Goal: Information Seeking & Learning: Learn about a topic

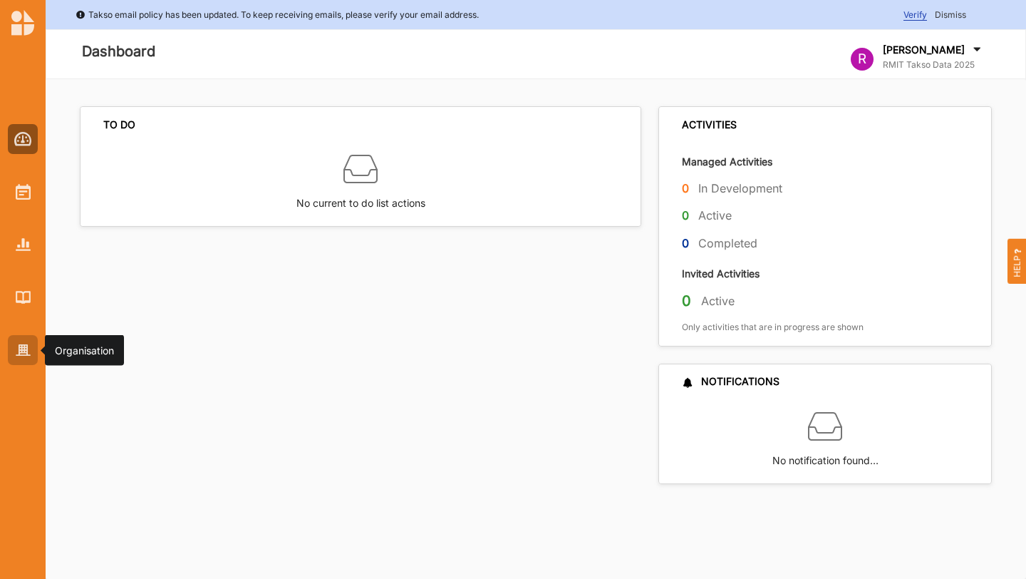
click at [28, 344] on img at bounding box center [23, 350] width 15 height 12
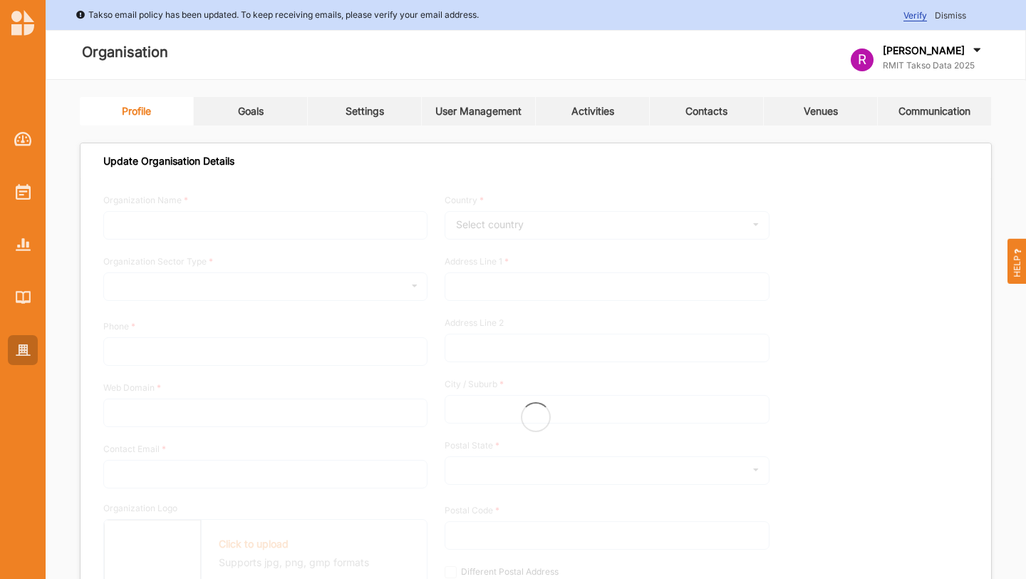
type input "RMIT Takso Data 2025"
type input "0412345678"
type input "[DOMAIN_NAME]"
type input "[EMAIL_ADDRESS][DOMAIN_NAME]"
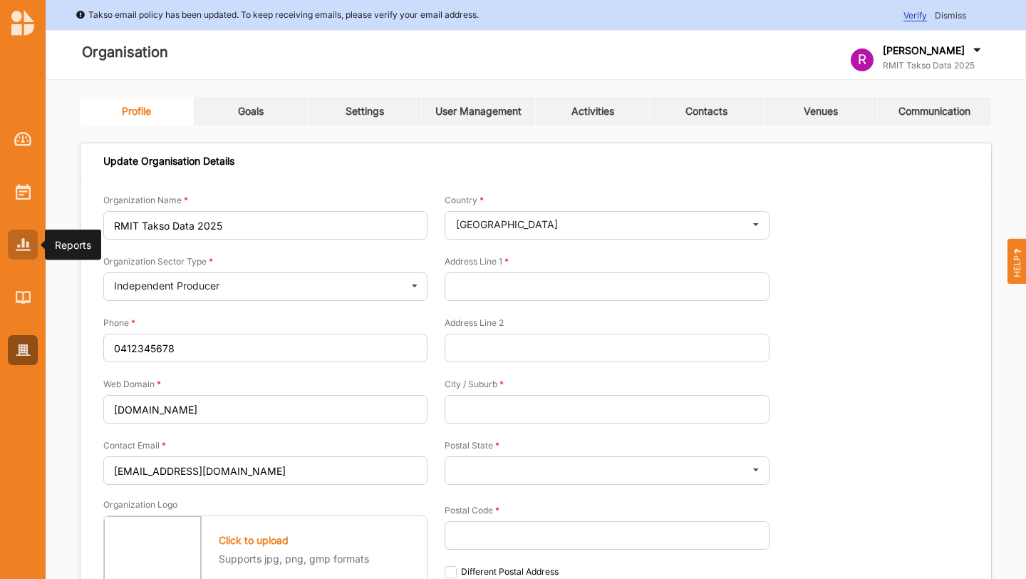
click at [22, 246] on img at bounding box center [23, 244] width 15 height 12
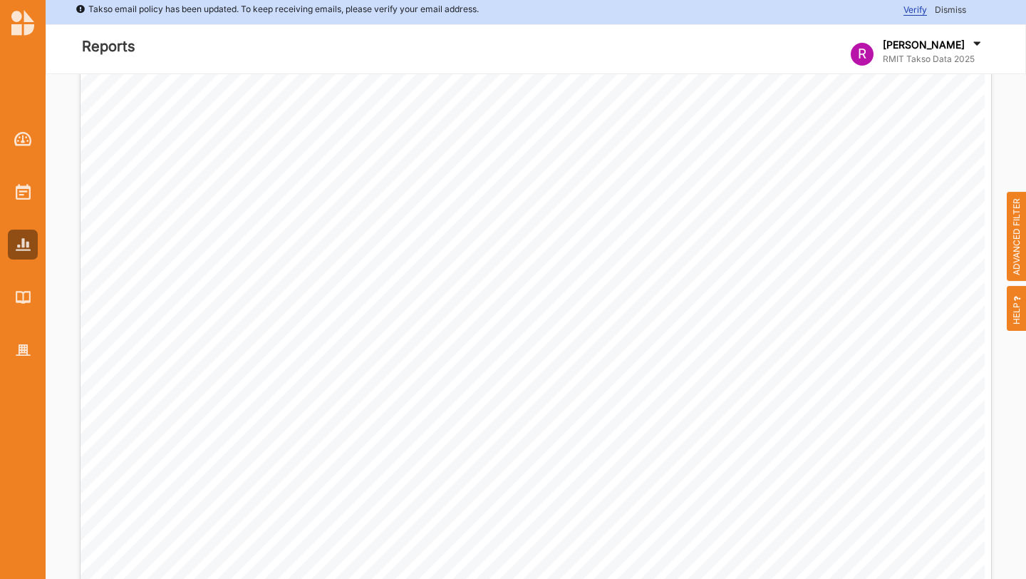
scroll to position [507, 0]
click at [25, 144] on img at bounding box center [23, 139] width 18 height 14
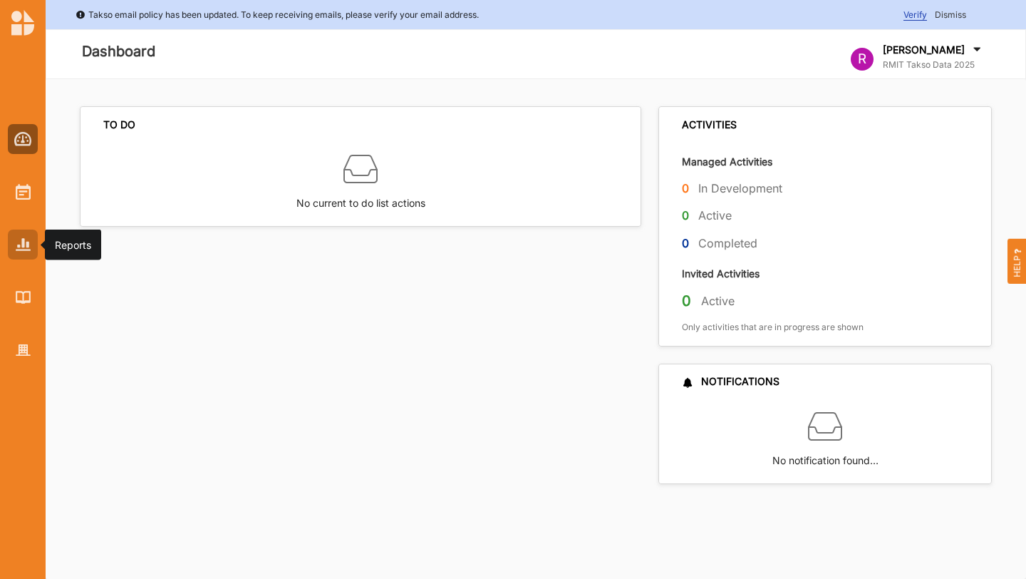
click at [21, 249] on img at bounding box center [23, 244] width 15 height 12
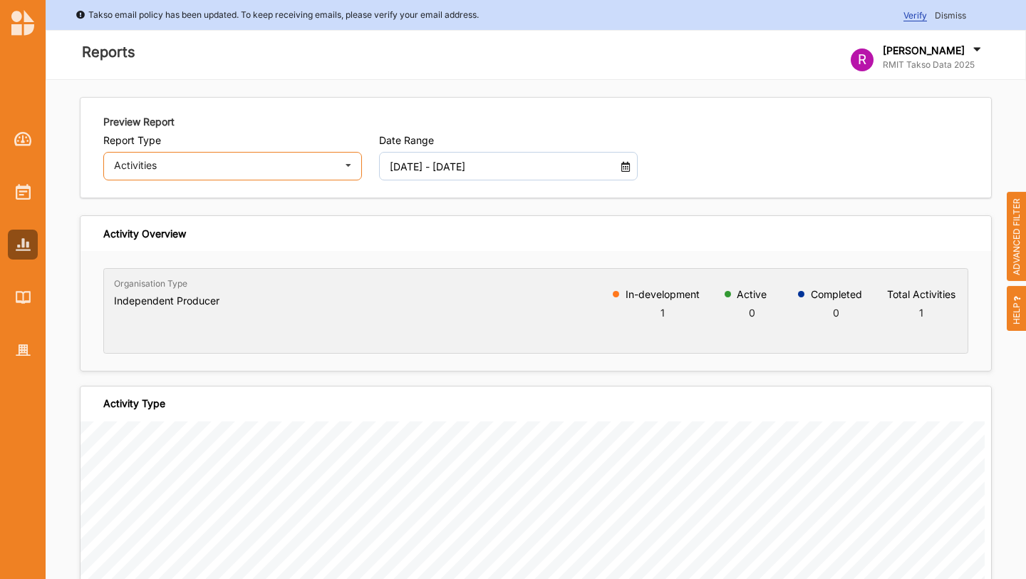
click at [273, 165] on div "Activities" at bounding box center [225, 165] width 222 height 10
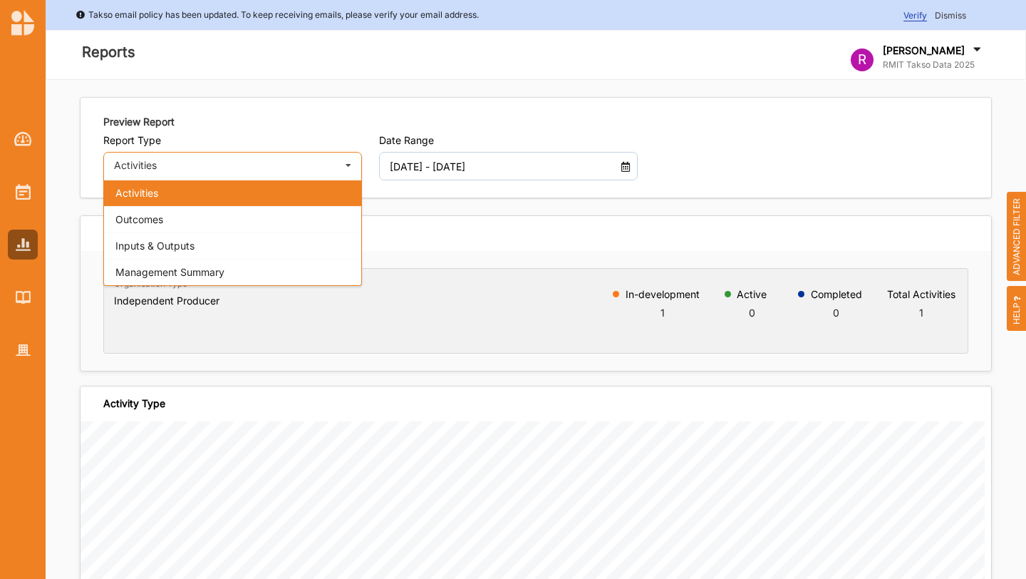
click at [199, 166] on div "Activities" at bounding box center [225, 165] width 222 height 10
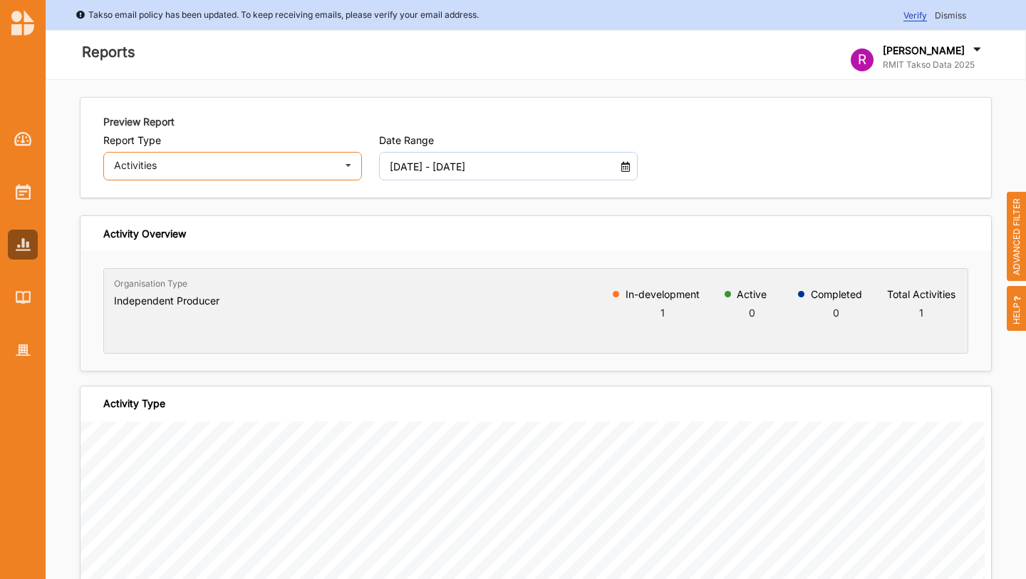
click at [323, 173] on div "Activities Activities Outcomes Inputs & Outputs Management Summary" at bounding box center [232, 166] width 259 height 29
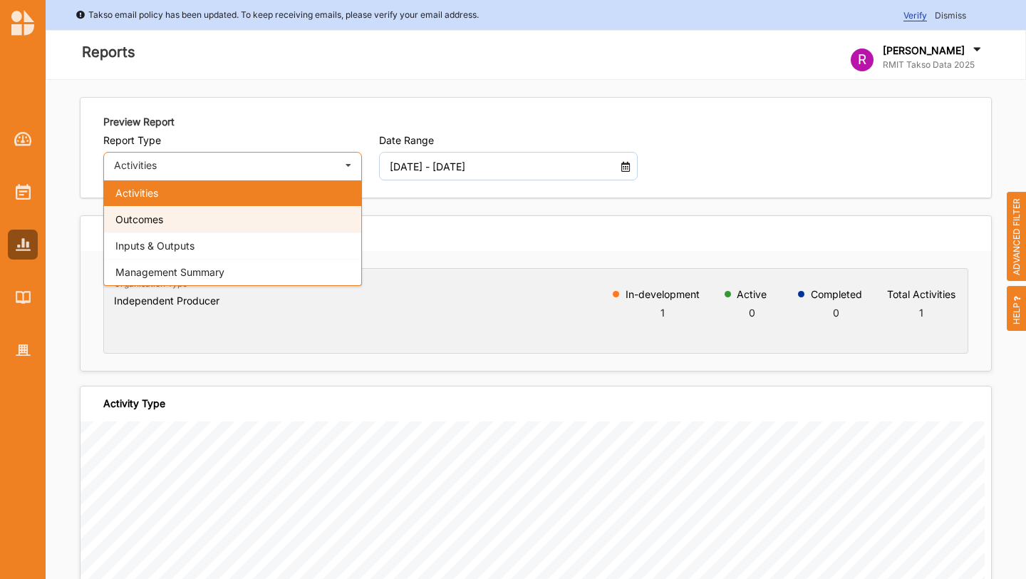
click at [296, 222] on div "Outcomes" at bounding box center [232, 219] width 257 height 26
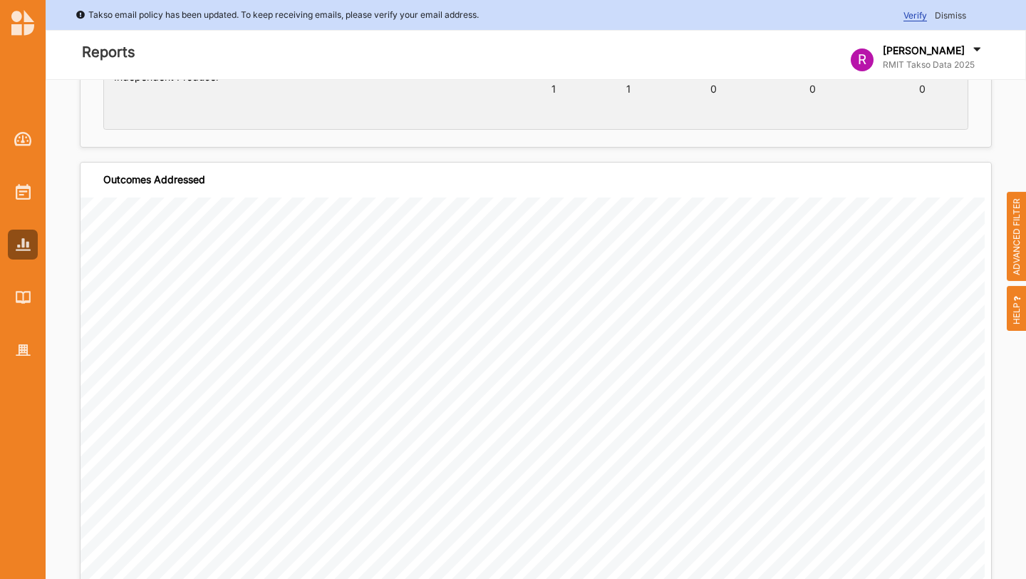
scroll to position [217, 0]
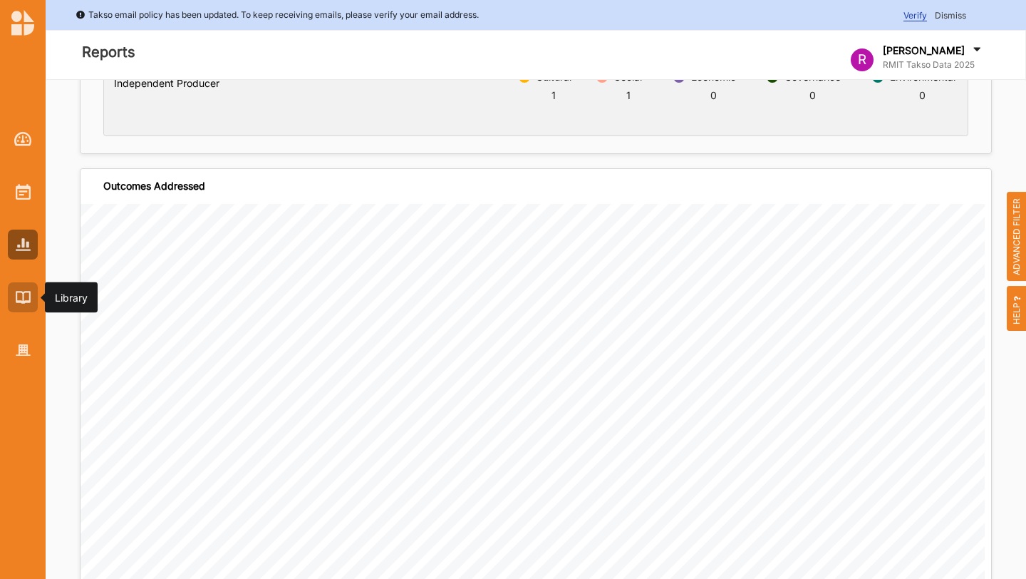
click at [26, 301] on img at bounding box center [23, 297] width 15 height 12
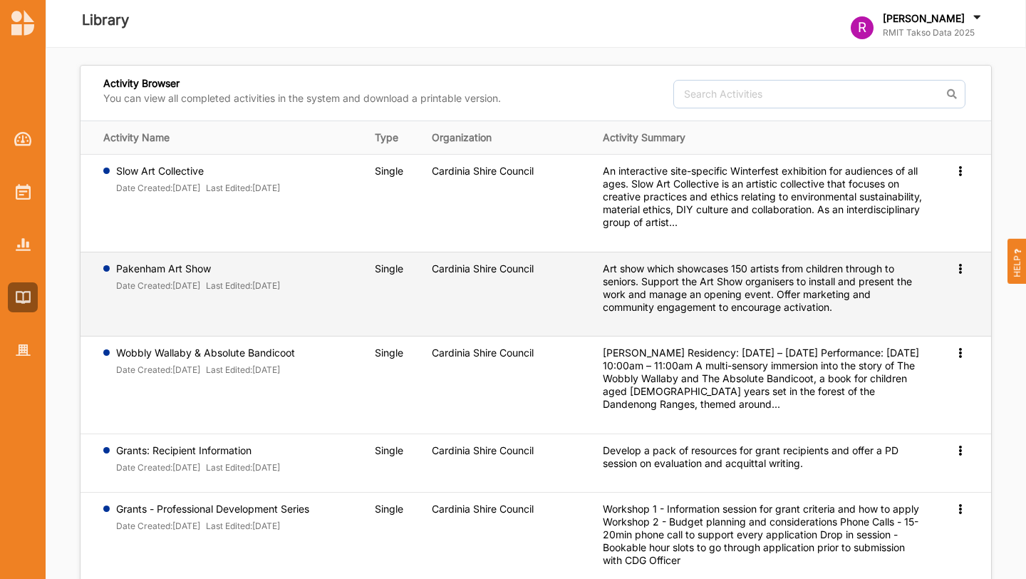
scroll to position [34, 0]
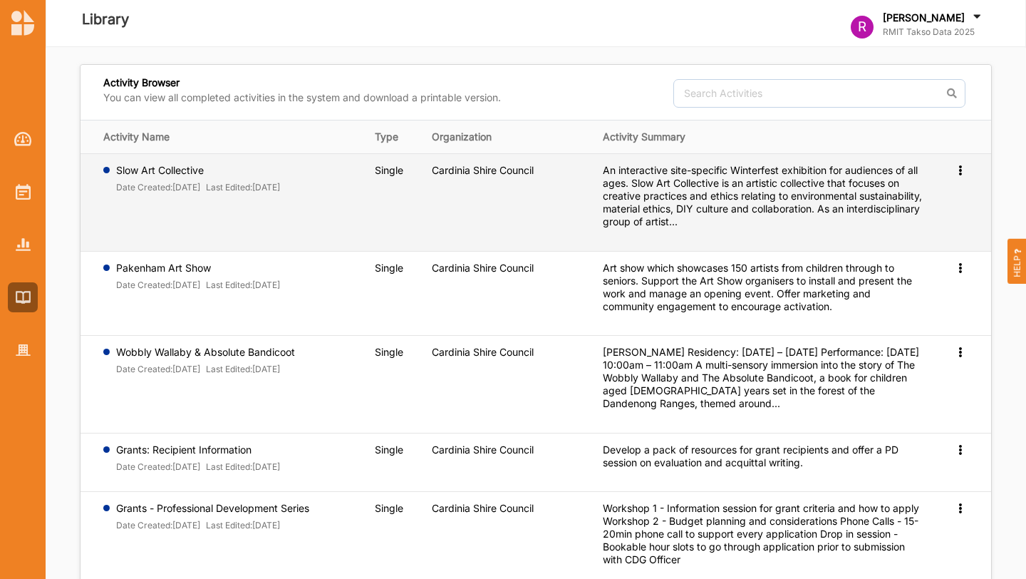
click at [960, 168] on icon at bounding box center [960, 169] width 12 height 10
click at [934, 189] on span "Preview" at bounding box center [937, 193] width 37 height 12
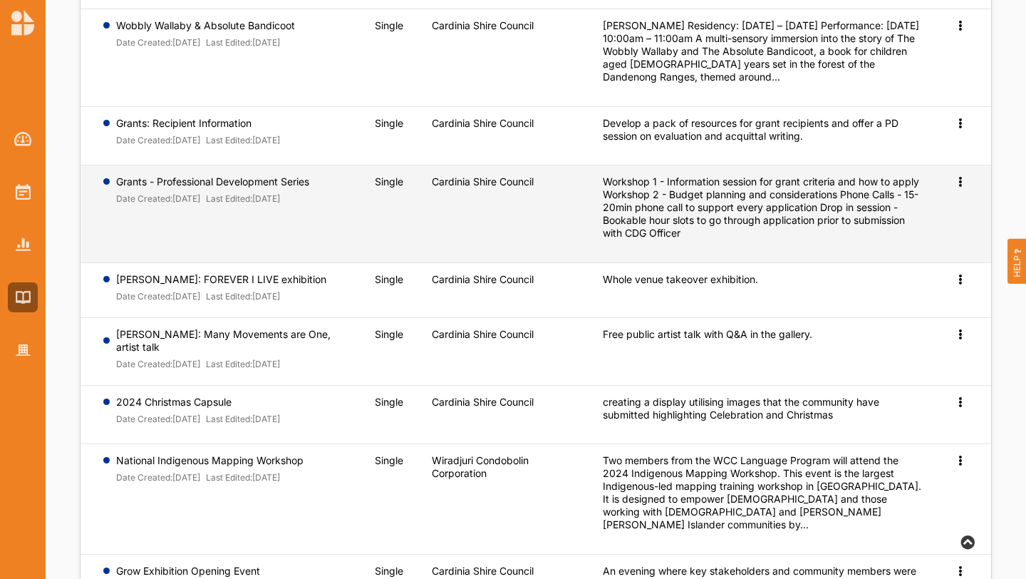
scroll to position [361, 0]
click at [940, 202] on span "Preview" at bounding box center [937, 203] width 37 height 12
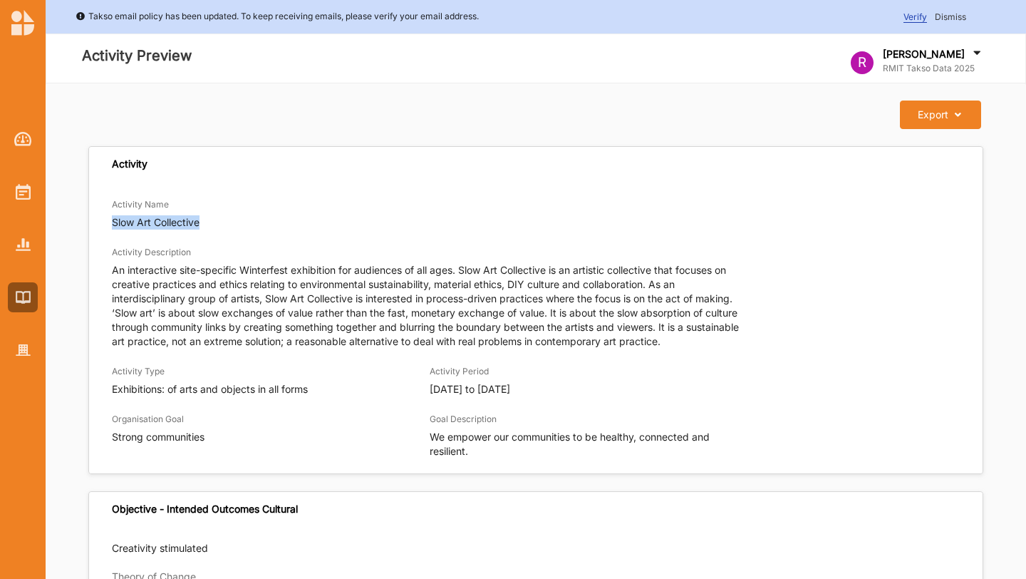
drag, startPoint x: 112, startPoint y: 223, endPoint x: 241, endPoint y: 223, distance: 129.0
click at [241, 223] on p "Slow Art Collective" at bounding box center [536, 222] width 848 height 14
click at [229, 242] on div "Activity Name Slow Art Collective Activity Description An interactive site-spec…" at bounding box center [536, 327] width 894 height 277
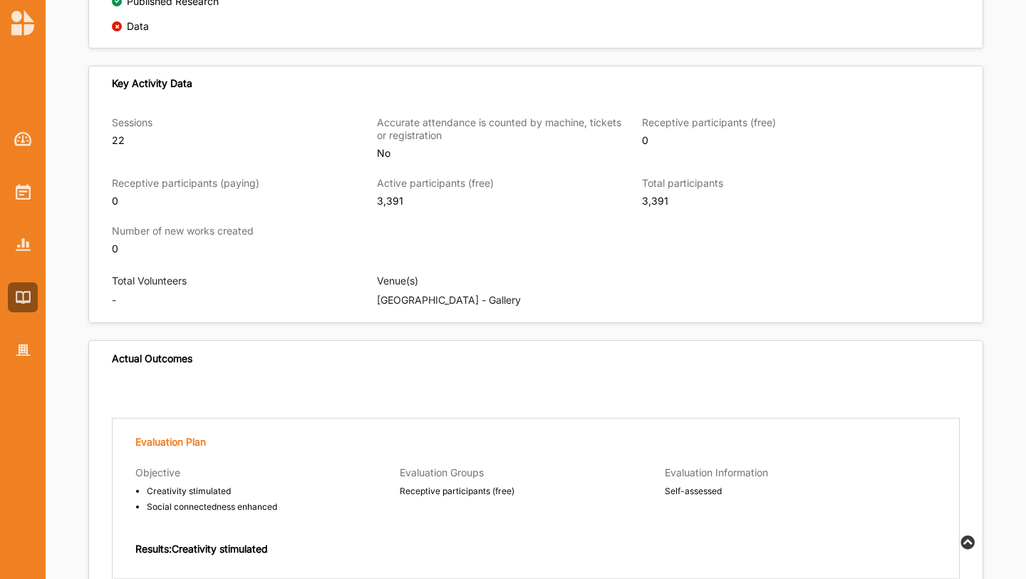
scroll to position [1016, 0]
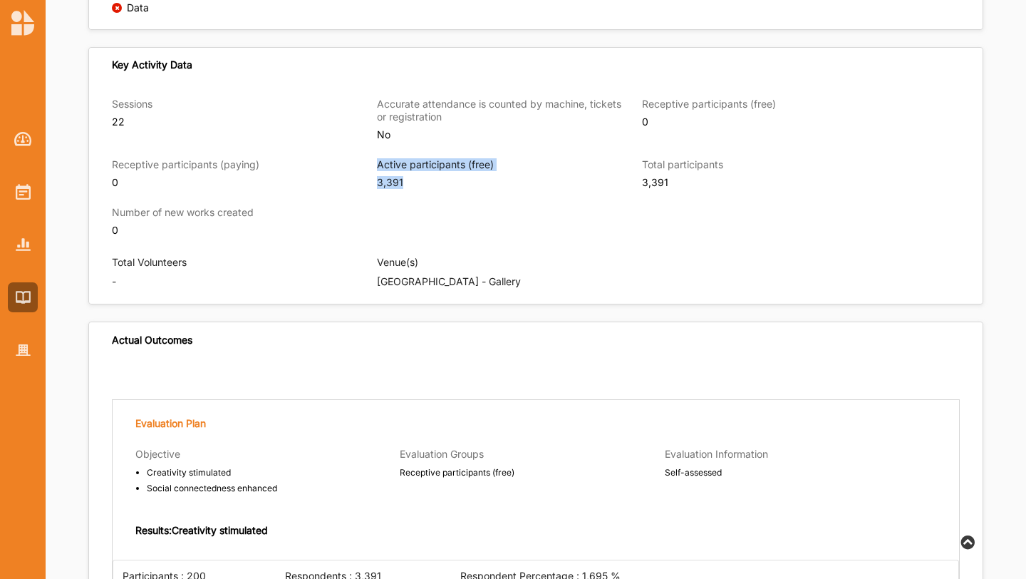
drag, startPoint x: 368, startPoint y: 180, endPoint x: 465, endPoint y: 180, distance: 96.9
click at [465, 180] on div "Sessions 22 Accurate attendance is counted by machine, tickets or registration …" at bounding box center [536, 176] width 848 height 156
click at [411, 190] on div "Active participants (free) 3,391" at bounding box center [509, 182] width 265 height 48
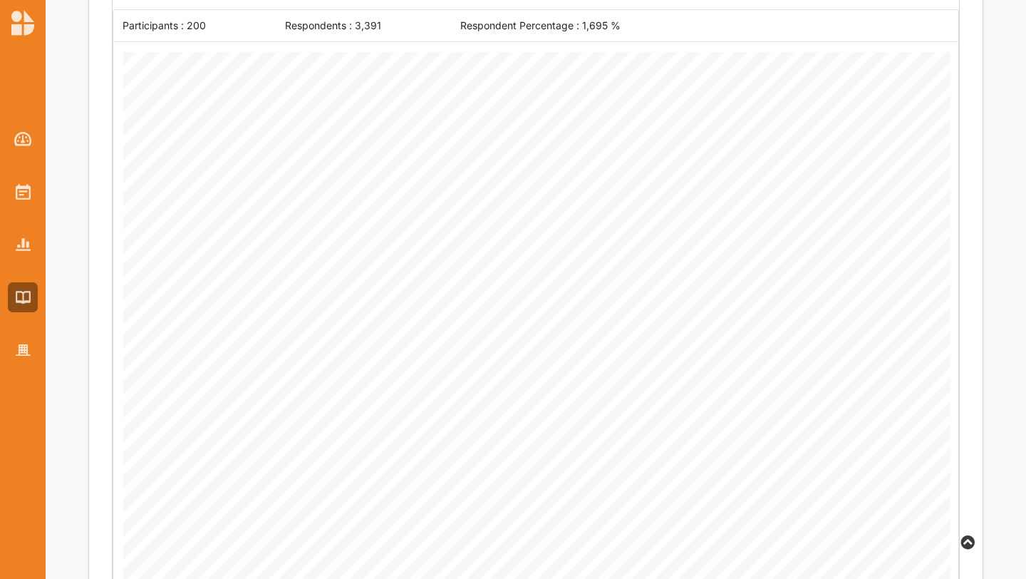
scroll to position [2195, 0]
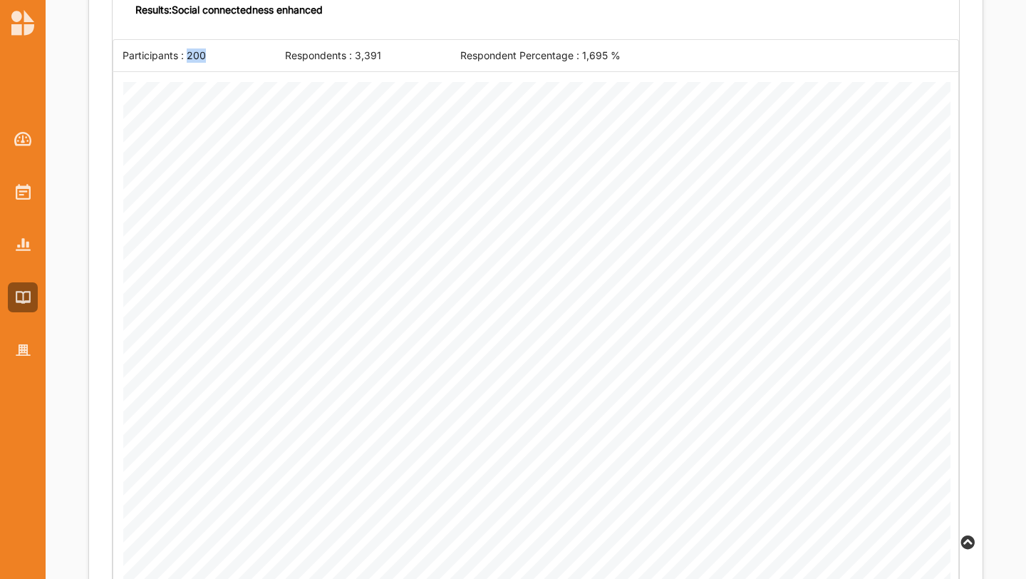
drag, startPoint x: 185, startPoint y: 54, endPoint x: 228, endPoint y: 54, distance: 43.5
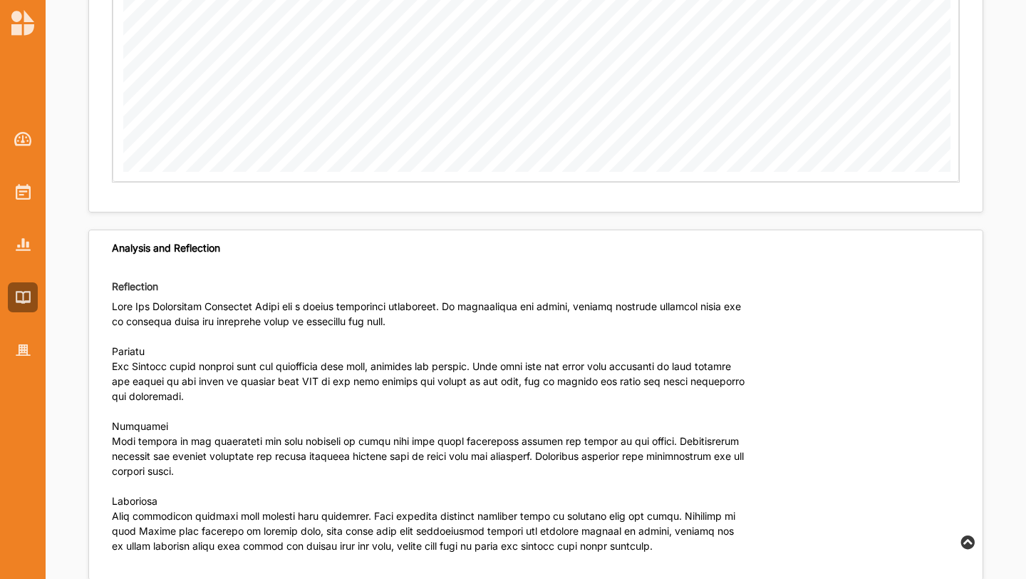
scroll to position [2708, 0]
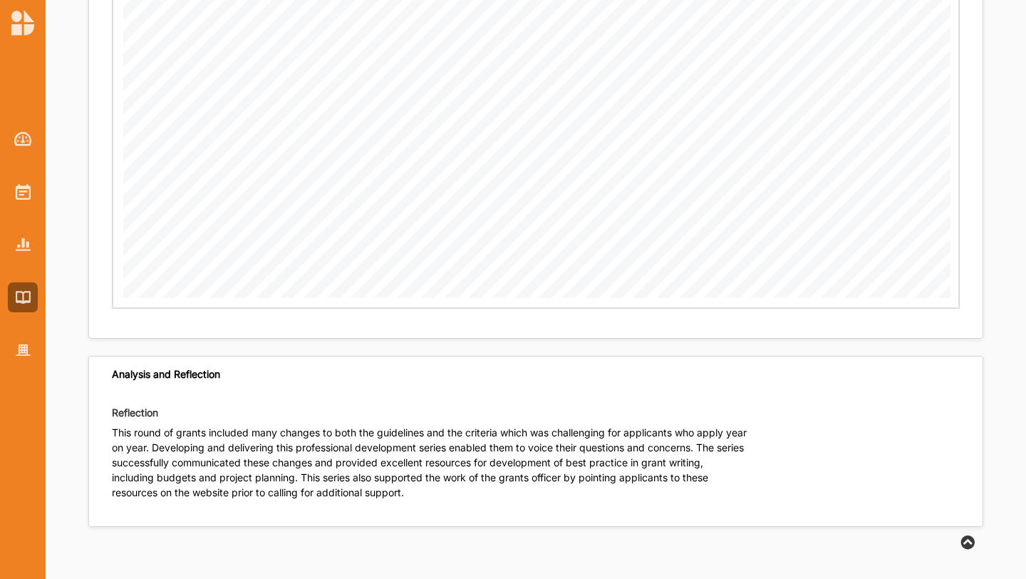
scroll to position [2486, 0]
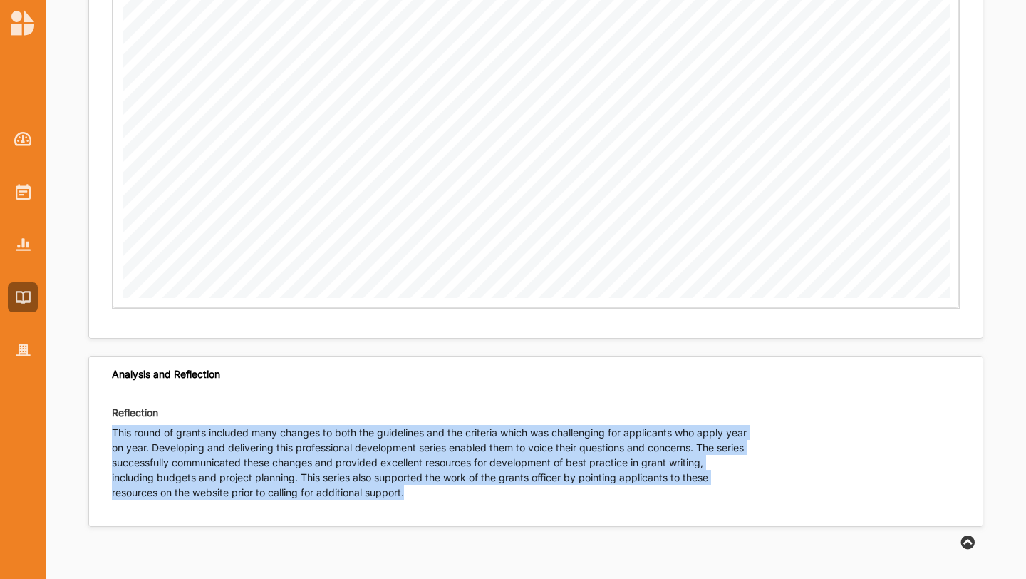
drag, startPoint x: 112, startPoint y: 425, endPoint x: 442, endPoint y: 486, distance: 335.5
click at [442, 486] on p "This round of grants included many changes to both the guidelines and the crite…" at bounding box center [430, 468] width 636 height 86
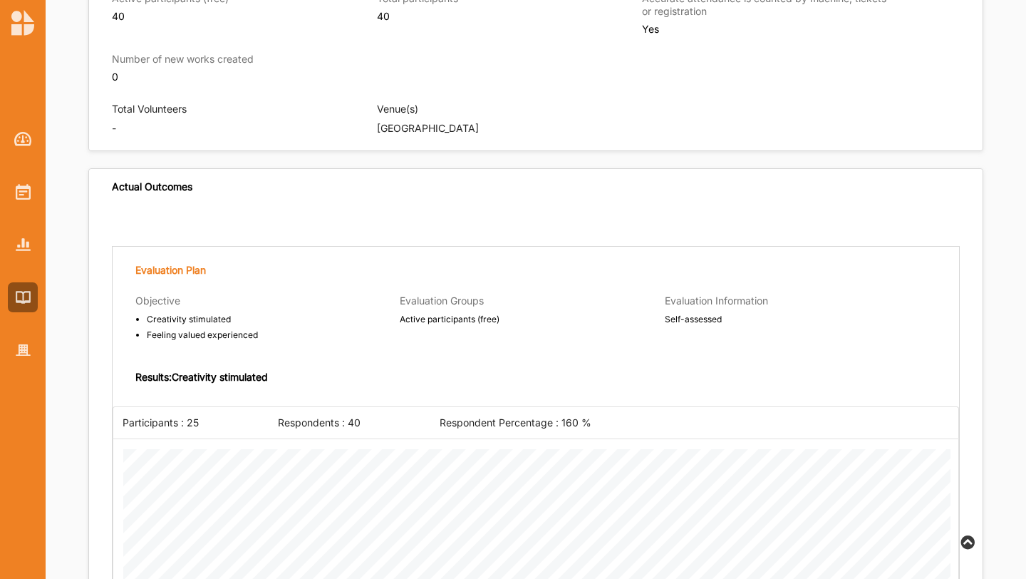
scroll to position [1129, 0]
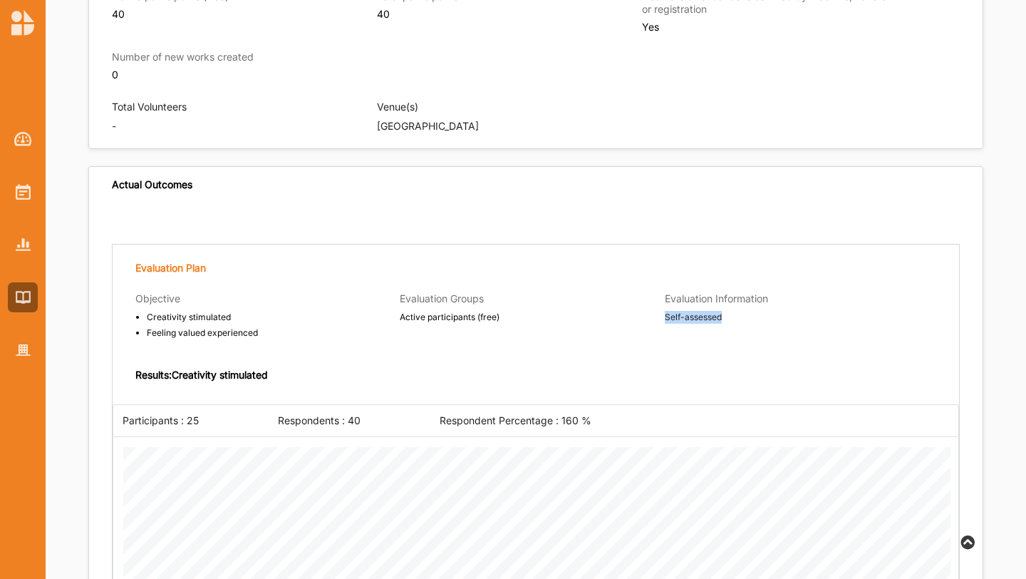
drag, startPoint x: 659, startPoint y: 310, endPoint x: 760, endPoint y: 309, distance: 101.2
click at [761, 310] on div "Evaluation Information Self-assessed" at bounding box center [774, 320] width 264 height 56
click at [760, 311] on span "Self-assessed" at bounding box center [786, 317] width 242 height 13
